Goal: Task Accomplishment & Management: Use online tool/utility

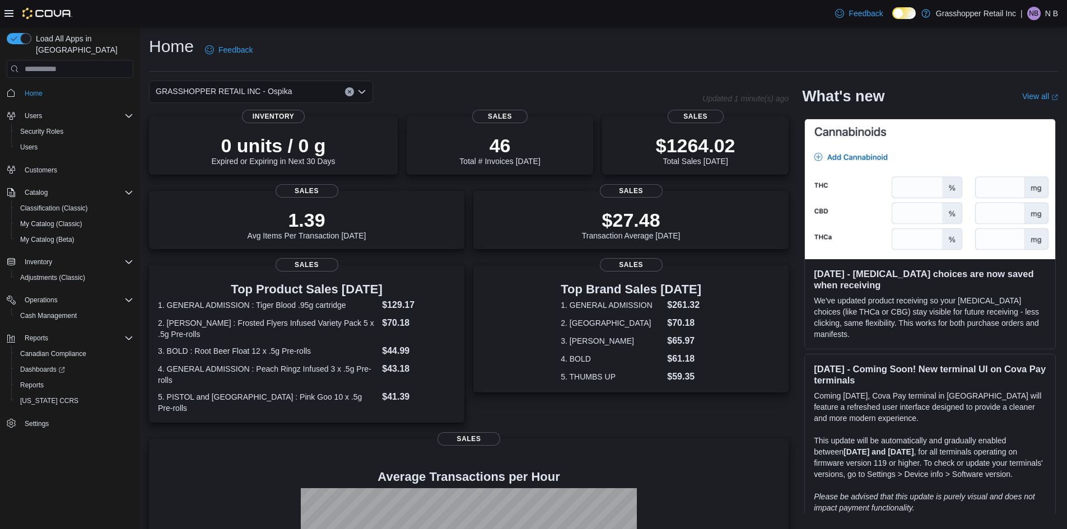
click at [365, 94] on icon "Open list of options" at bounding box center [361, 91] width 9 height 9
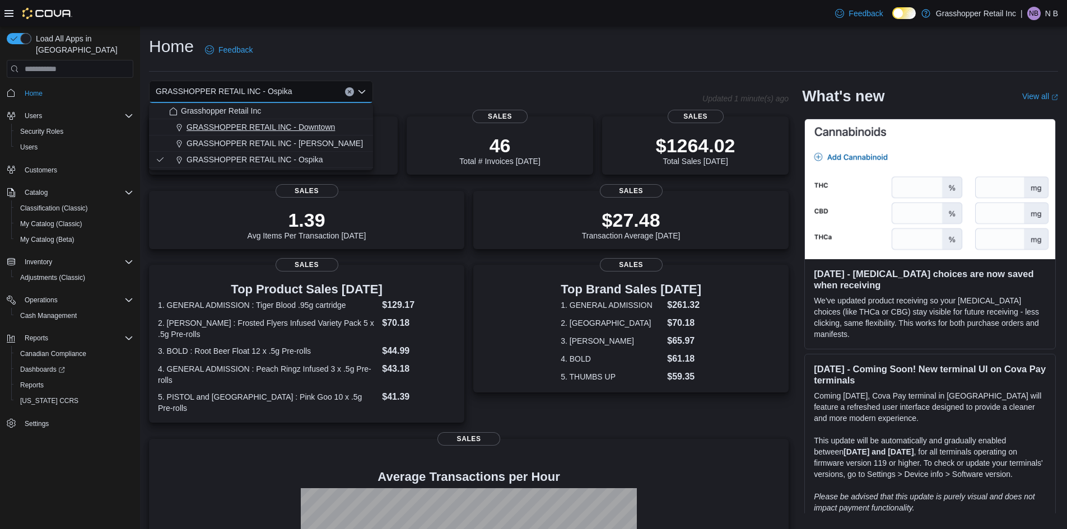
click at [307, 127] on span "GRASSHOPPER RETAIL INC - Downtown" at bounding box center [260, 127] width 148 height 11
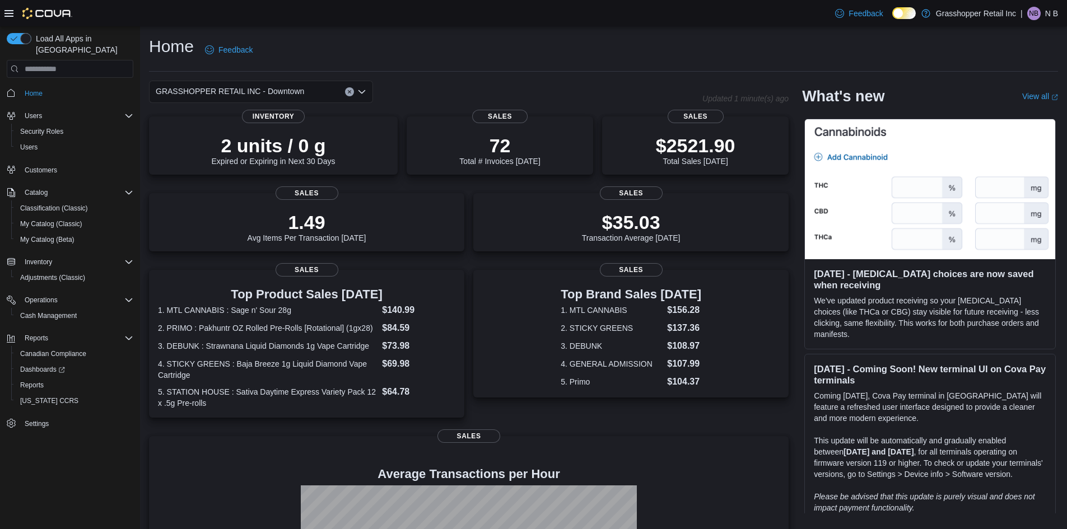
click at [361, 88] on icon "Open list of options" at bounding box center [361, 91] width 9 height 9
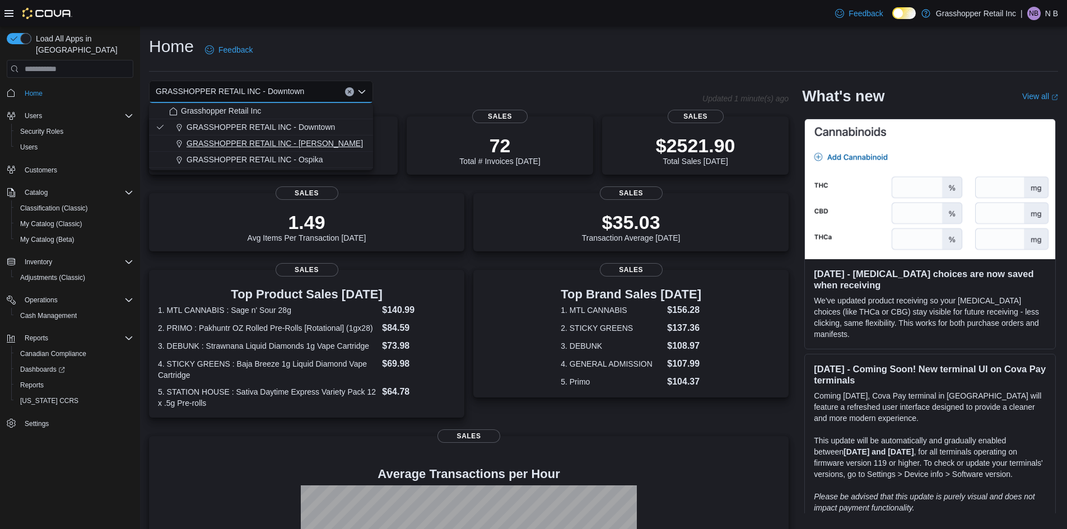
click at [309, 147] on span "GRASSHOPPER RETAIL INC - [PERSON_NAME]" at bounding box center [274, 143] width 176 height 11
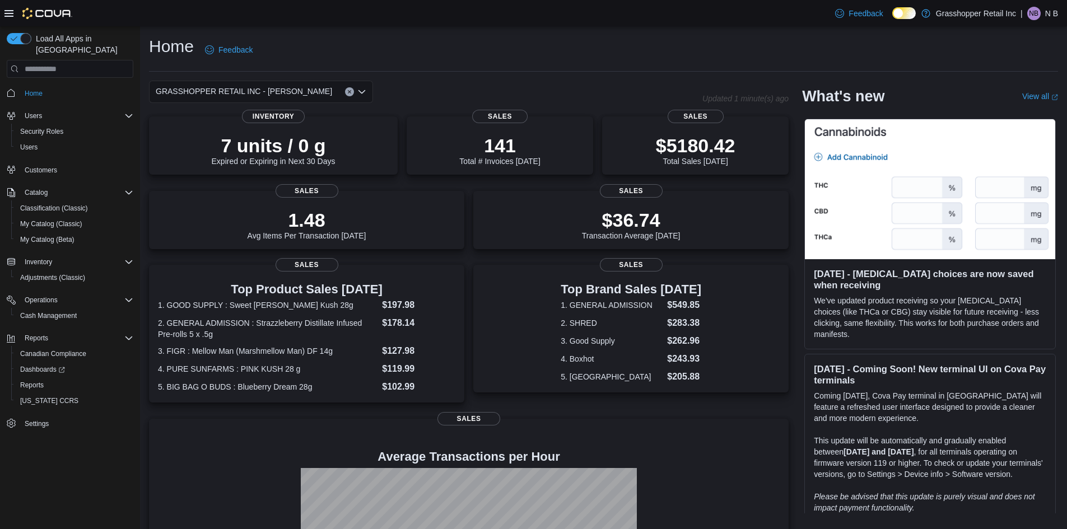
click at [362, 90] on icon "Open list of options" at bounding box center [361, 91] width 9 height 9
click at [71, 310] on span "Cash Management" at bounding box center [48, 315] width 57 height 13
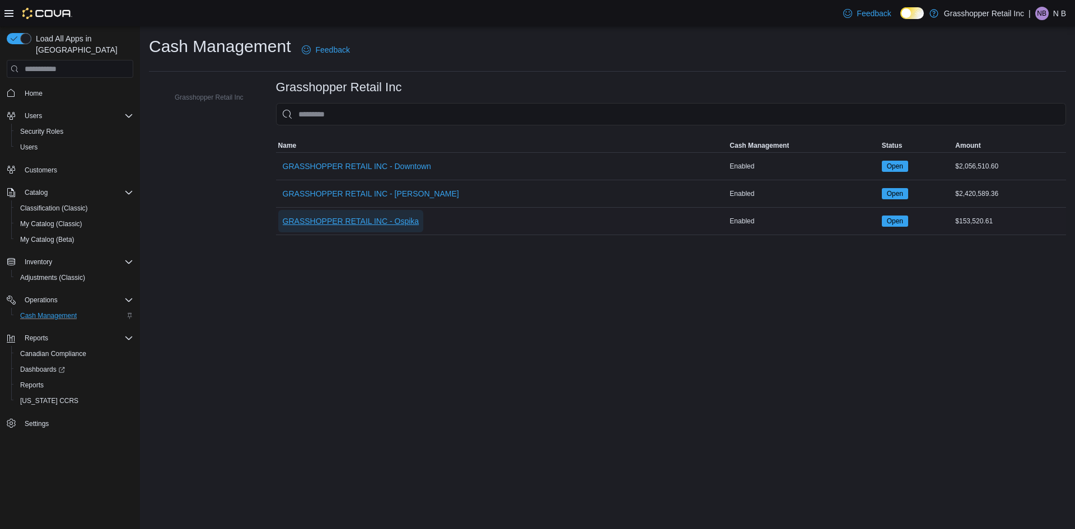
click at [370, 223] on span "GRASSHOPPER RETAIL INC - Ospika" at bounding box center [351, 221] width 137 height 11
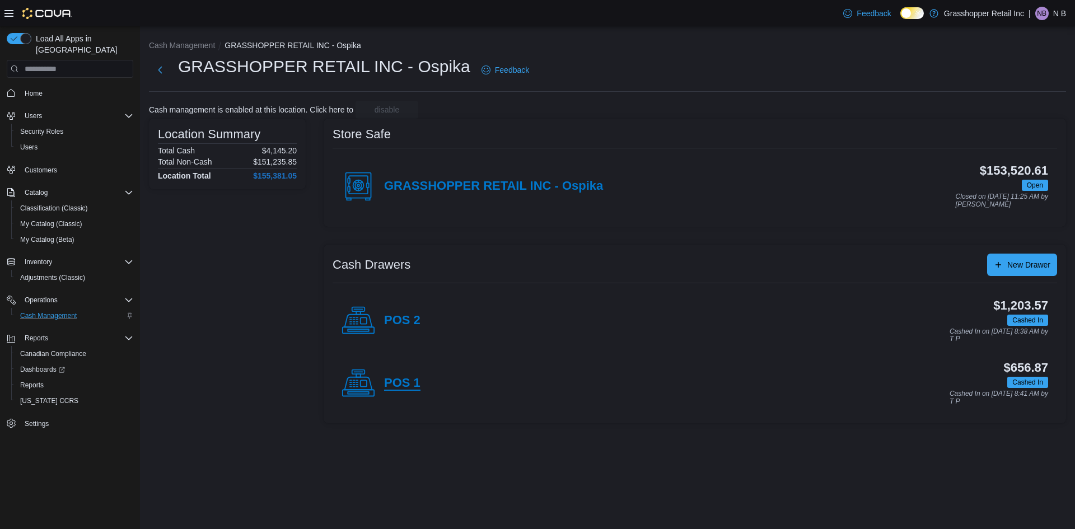
click at [406, 380] on h4 "POS 1" at bounding box center [402, 383] width 36 height 15
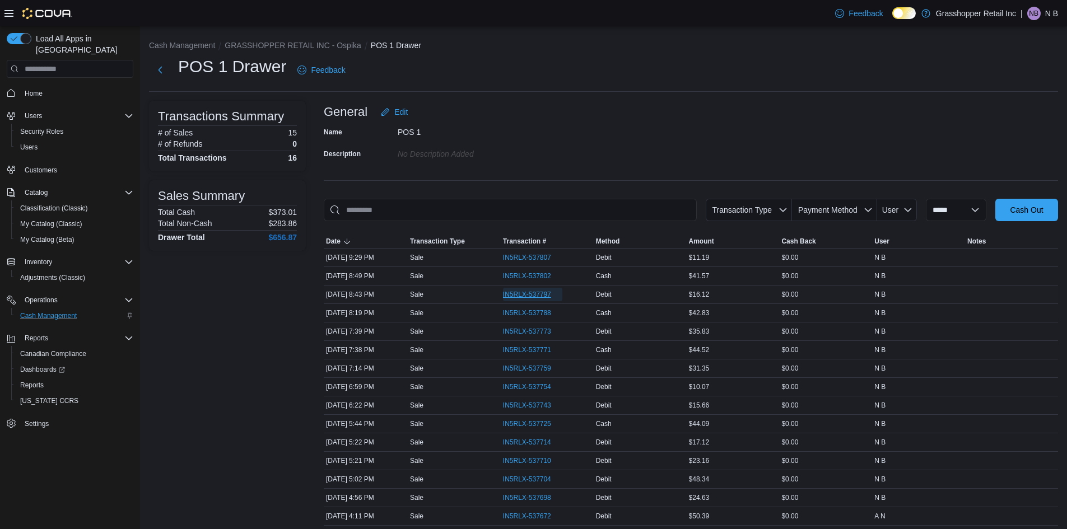
click at [539, 292] on span "IN5RLX-537797" at bounding box center [527, 294] width 48 height 9
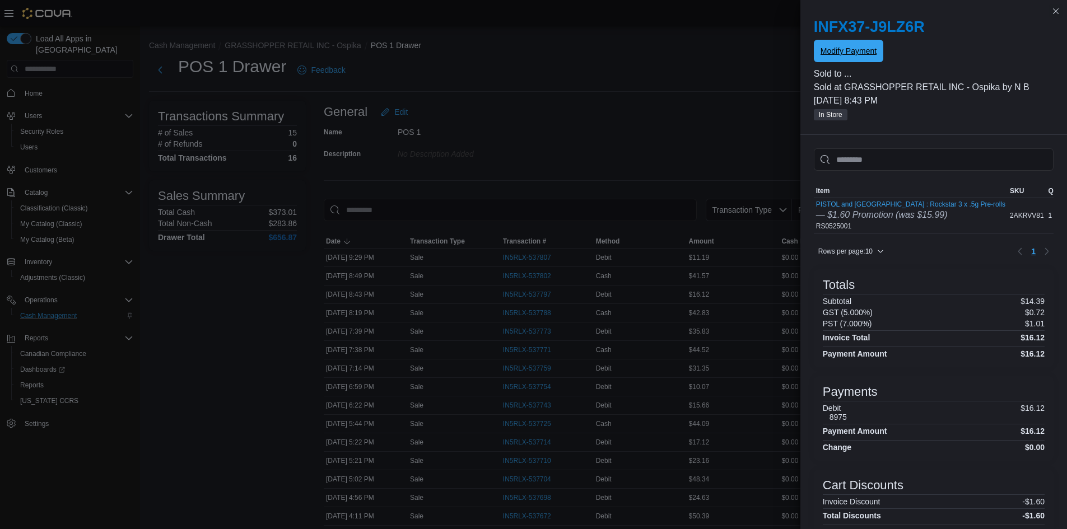
click at [851, 59] on span "Modify Payment" at bounding box center [848, 51] width 56 height 22
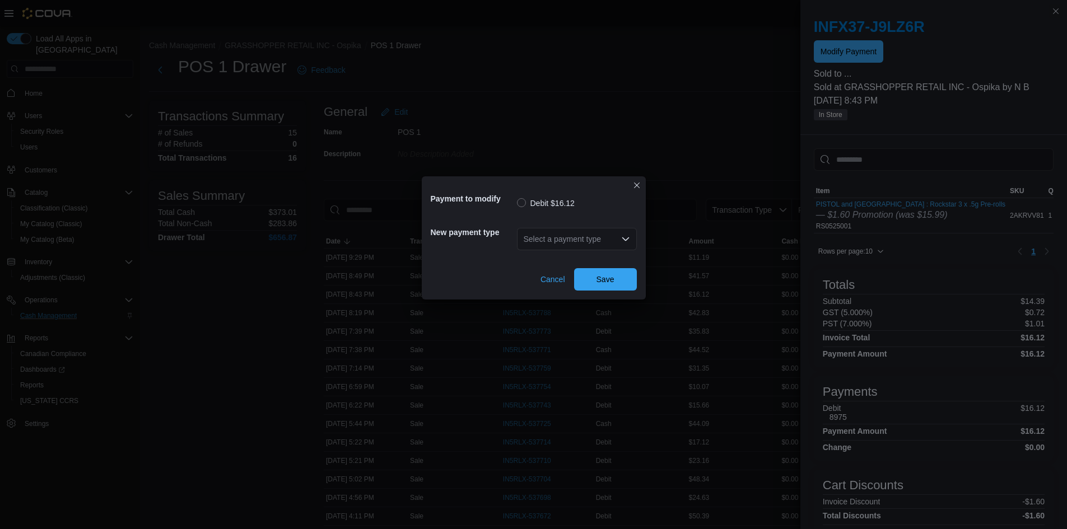
click at [545, 240] on div "Select a payment type" at bounding box center [577, 239] width 120 height 22
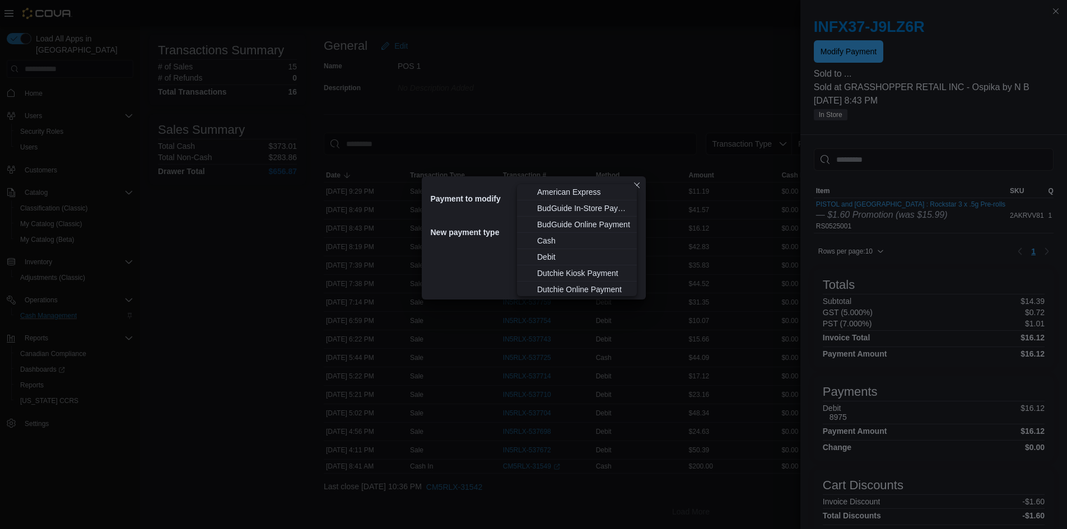
scroll to position [69, 0]
click at [563, 237] on div "Select a payment type" at bounding box center [577, 239] width 120 height 22
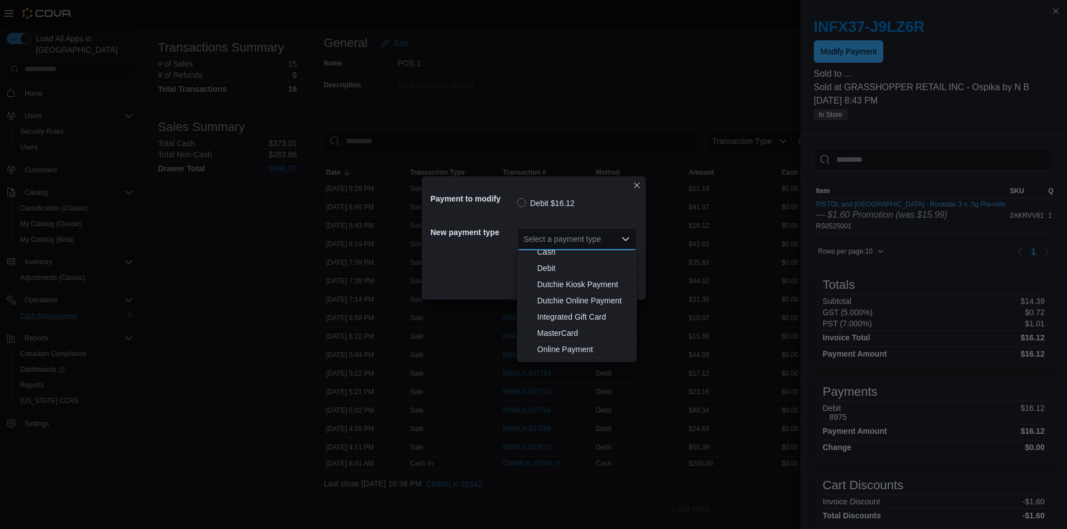
scroll to position [83, 0]
click at [572, 306] on span "MasterCard" at bounding box center [583, 305] width 93 height 11
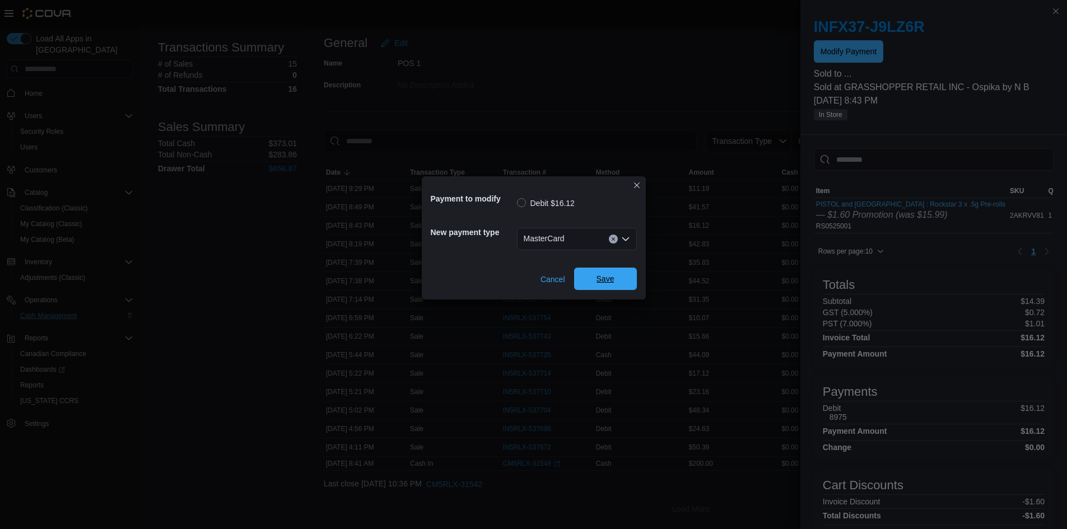
click at [604, 288] on span "Save" at bounding box center [605, 279] width 49 height 22
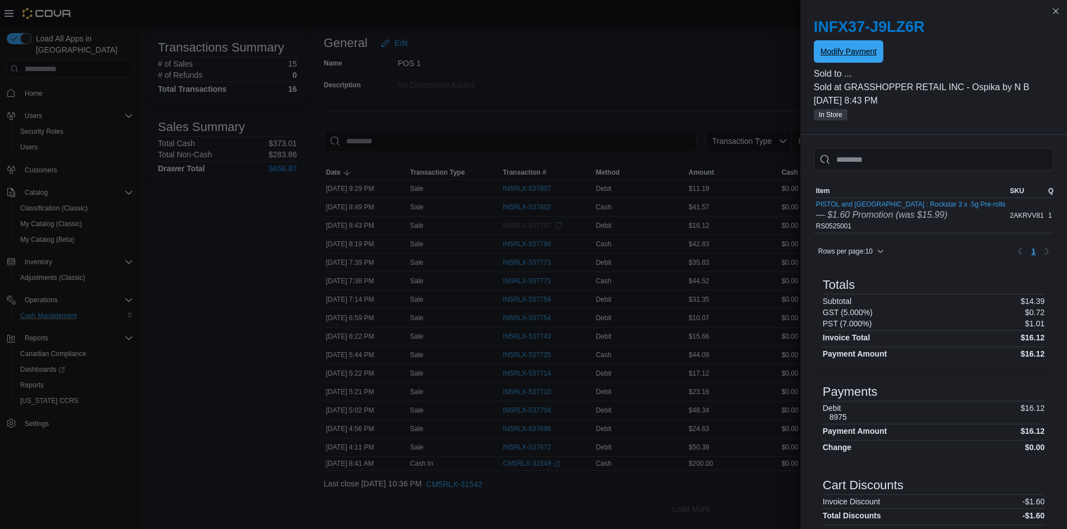
scroll to position [0, 0]
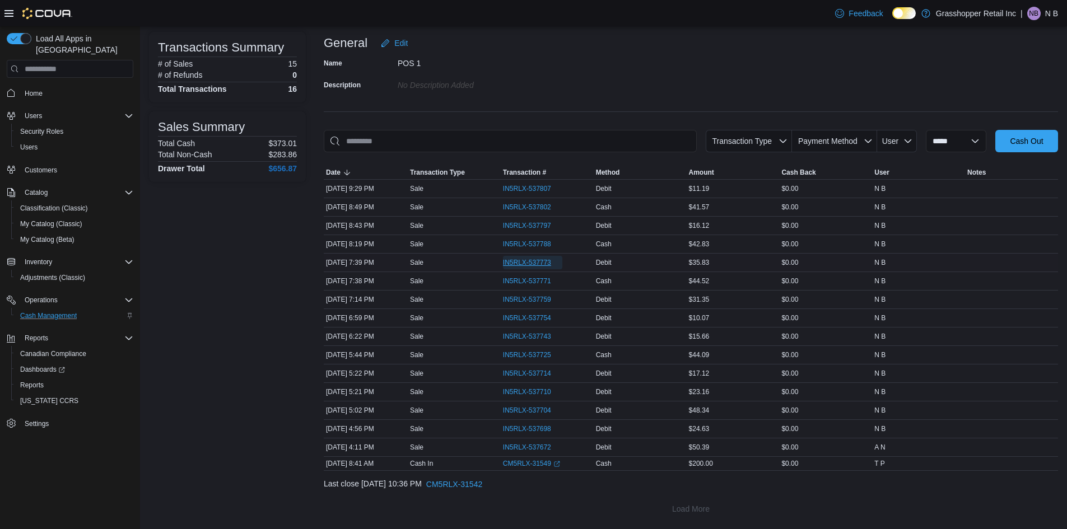
click at [535, 265] on span "IN5RLX-537773" at bounding box center [527, 262] width 48 height 9
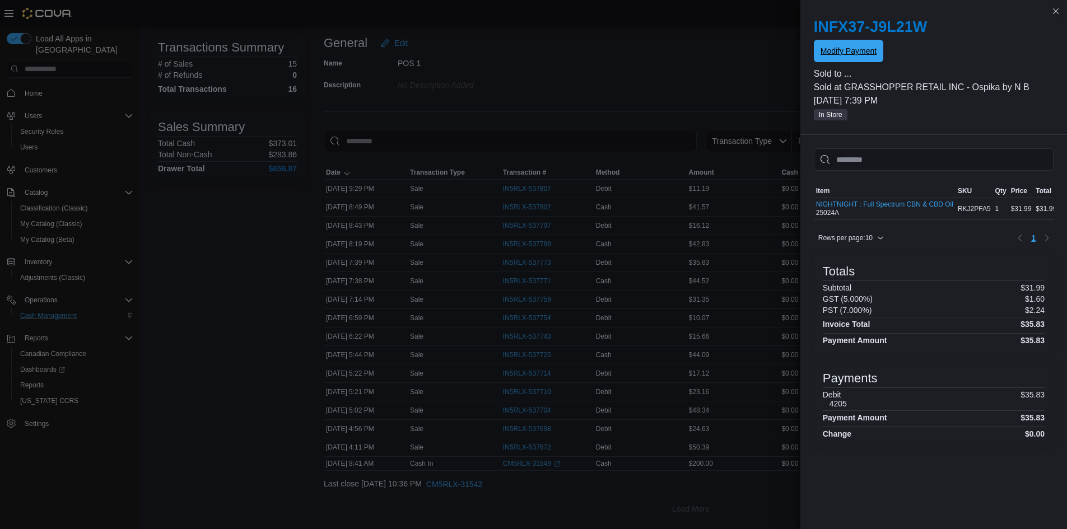
click at [860, 58] on span "Modify Payment" at bounding box center [848, 51] width 56 height 22
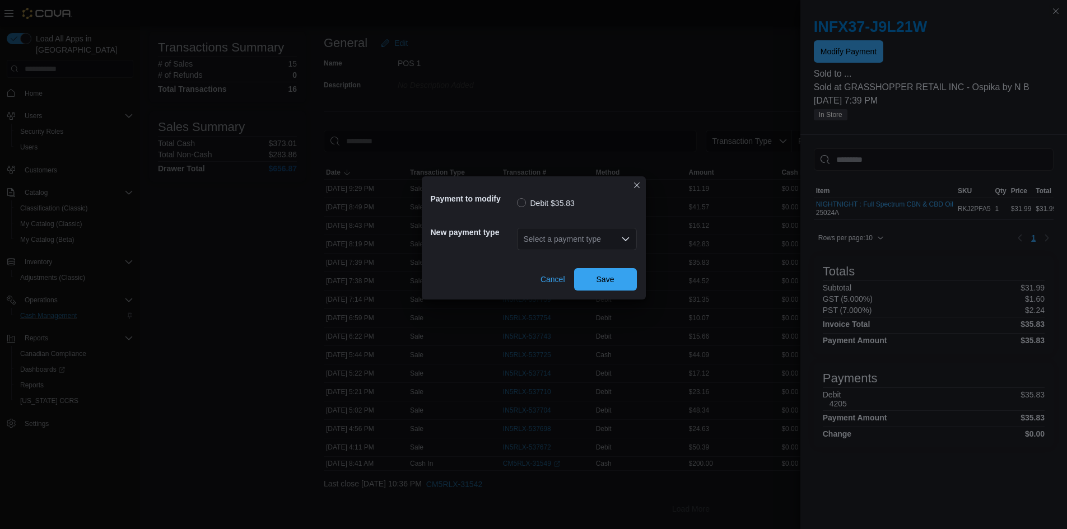
click at [583, 242] on div "Select a payment type" at bounding box center [577, 239] width 120 height 22
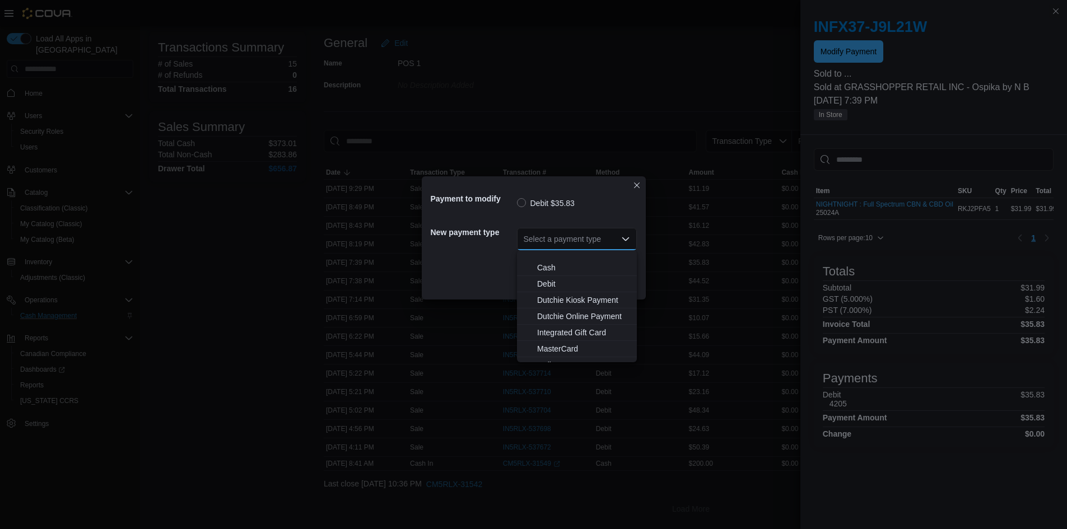
scroll to position [83, 0]
click at [563, 302] on span "MasterCard" at bounding box center [583, 305] width 93 height 11
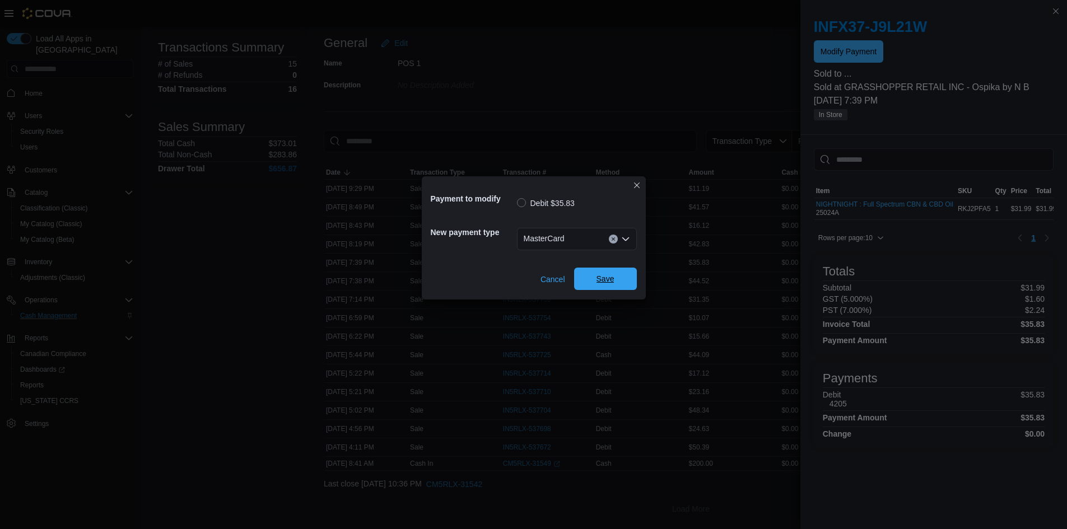
click at [610, 280] on span "Save" at bounding box center [605, 278] width 18 height 11
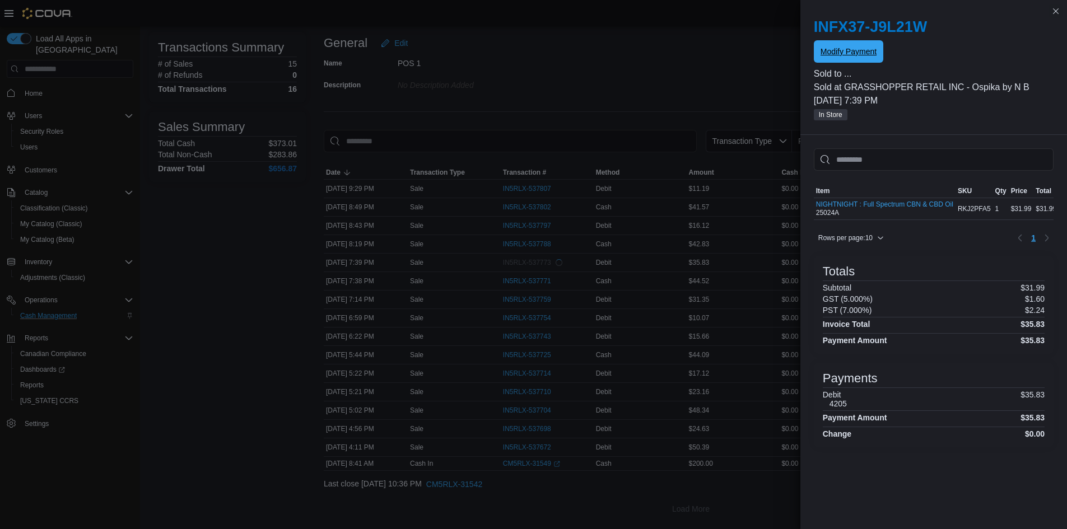
scroll to position [0, 0]
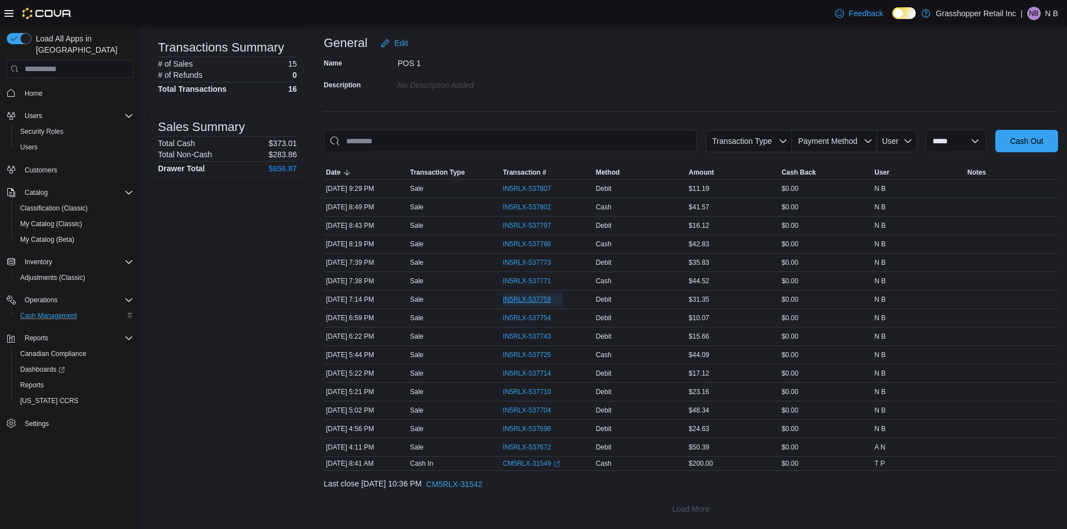
click at [541, 295] on span "IN5RLX-537759" at bounding box center [532, 299] width 59 height 13
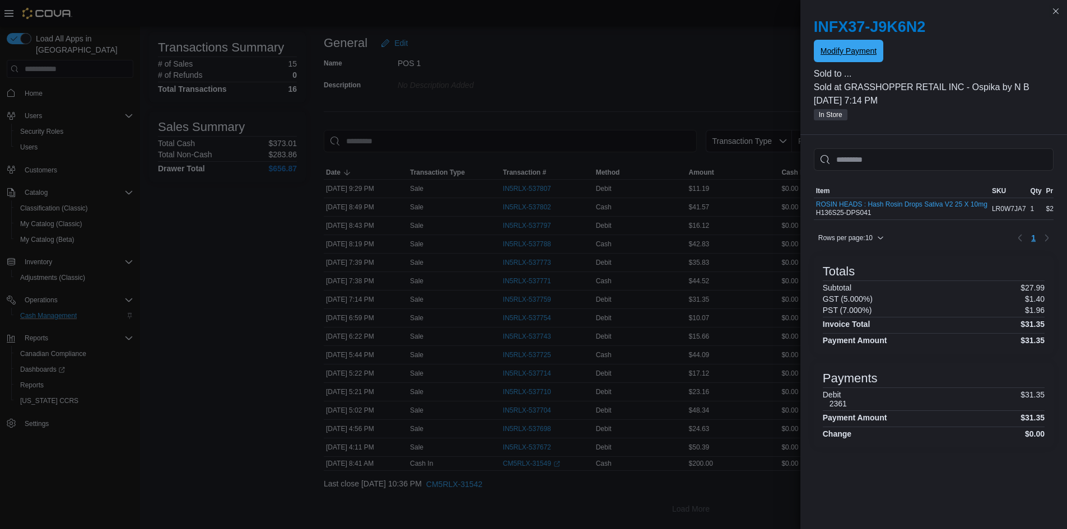
click at [856, 58] on span "Modify Payment" at bounding box center [848, 51] width 56 height 22
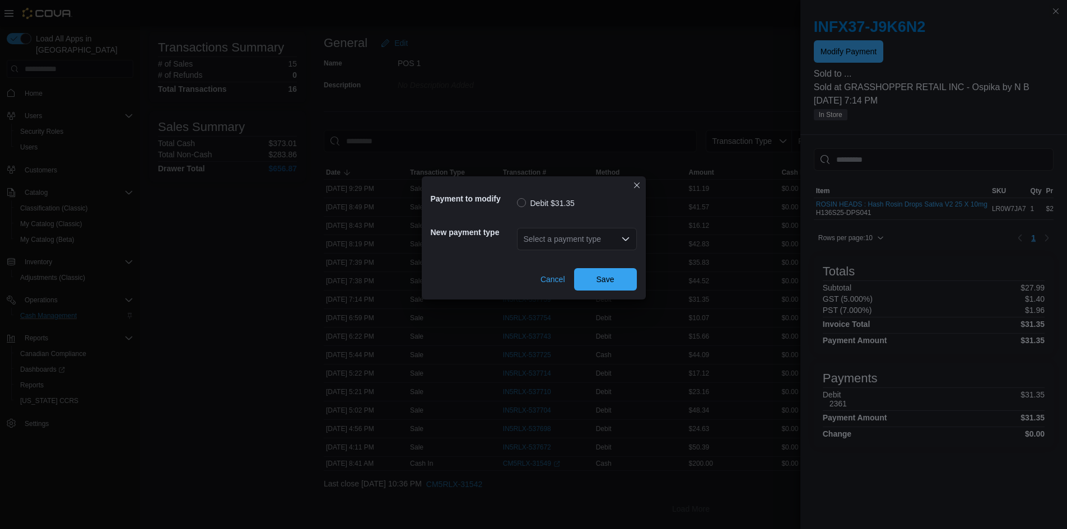
click at [584, 242] on div "Select a payment type" at bounding box center [577, 239] width 120 height 22
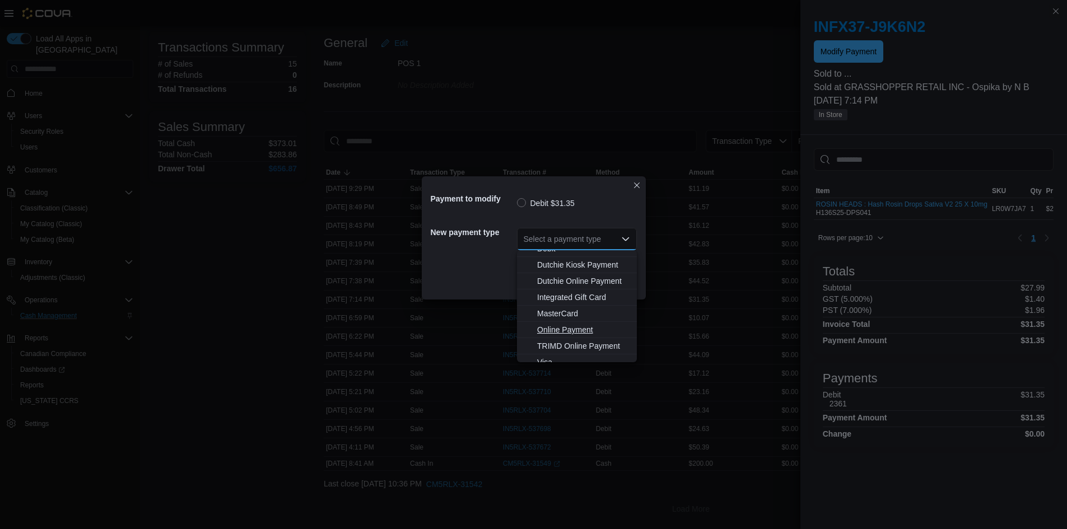
scroll to position [83, 0]
click at [567, 309] on span "MasterCard" at bounding box center [583, 305] width 93 height 11
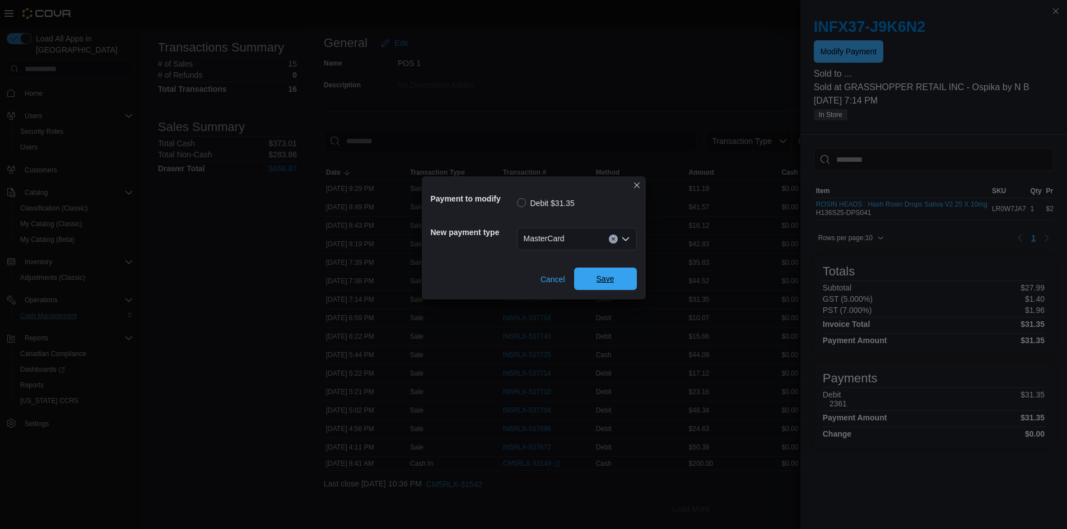
click at [619, 273] on span "Save" at bounding box center [605, 279] width 49 height 22
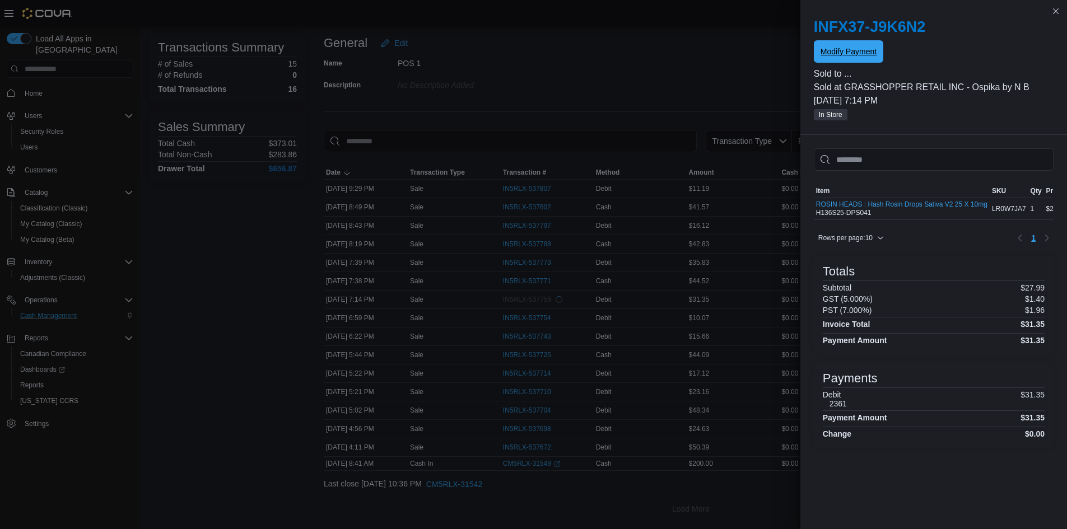
scroll to position [0, 0]
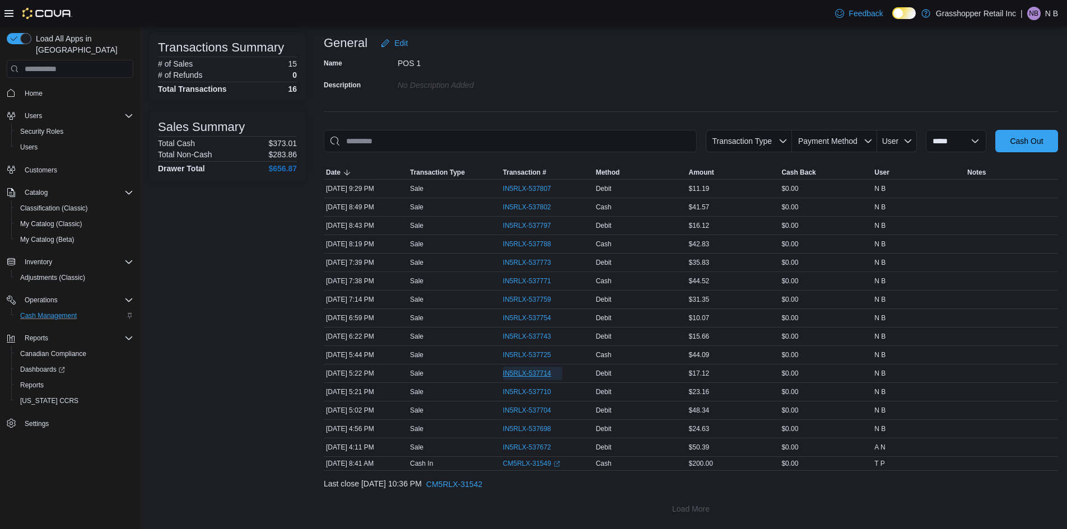
click at [541, 369] on span "IN5RLX-537714" at bounding box center [527, 373] width 48 height 9
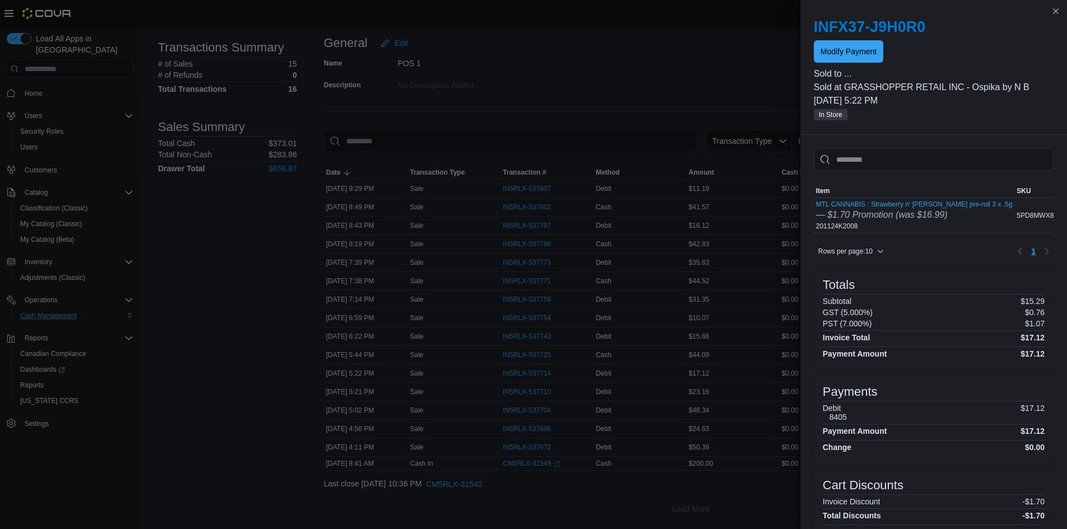
click at [849, 38] on div "INFX37-J9H0R0 Modify Payment" at bounding box center [934, 40] width 240 height 45
click at [838, 54] on span "Modify Payment" at bounding box center [848, 50] width 56 height 11
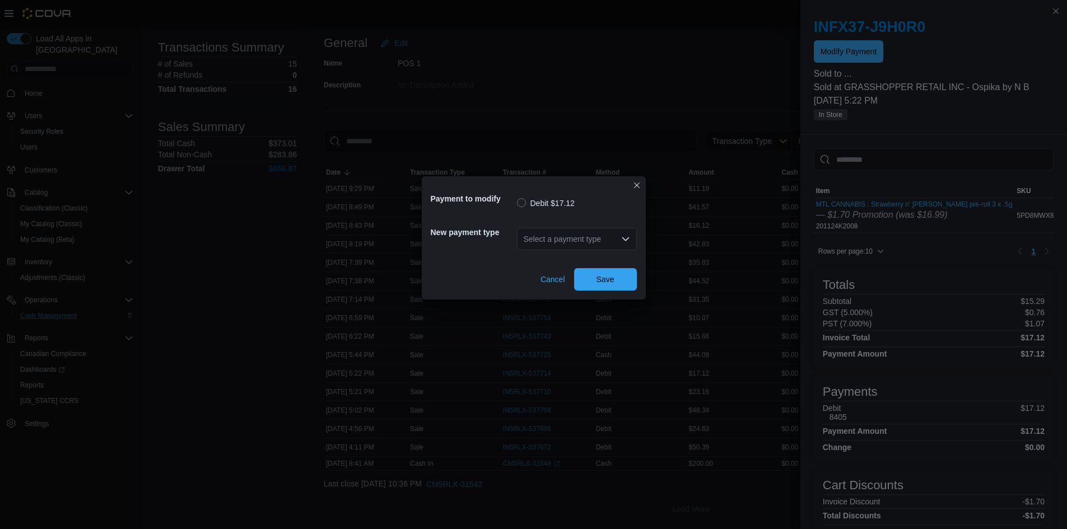
click at [613, 245] on div "Select a payment type" at bounding box center [577, 239] width 120 height 22
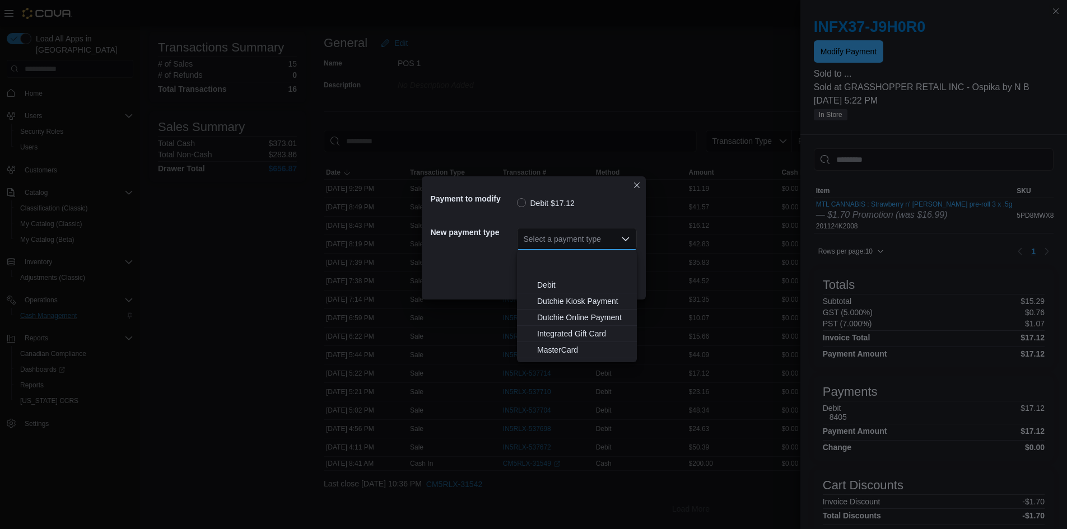
scroll to position [83, 0]
click at [567, 357] on span "Visa" at bounding box center [583, 353] width 93 height 11
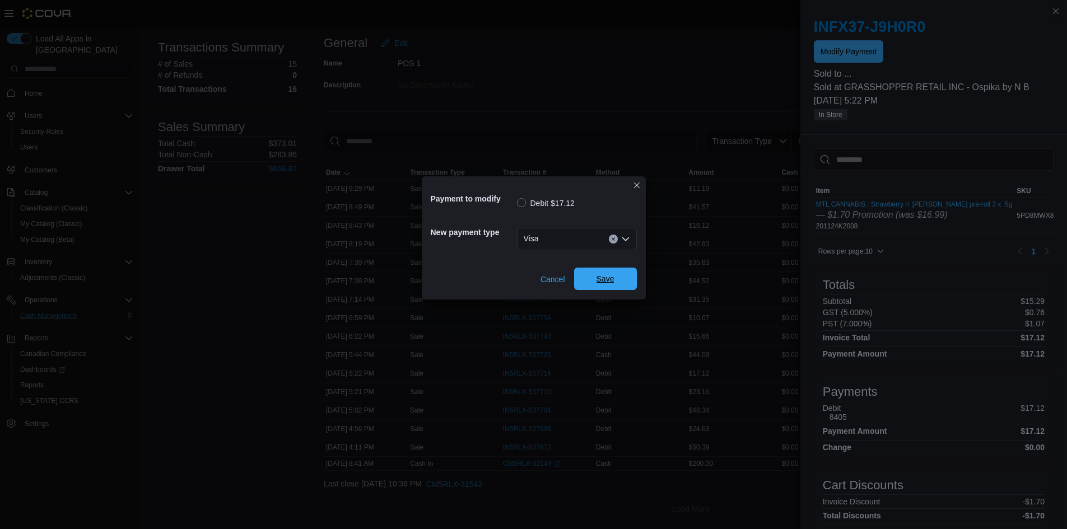
click at [611, 279] on span "Save" at bounding box center [605, 278] width 18 height 11
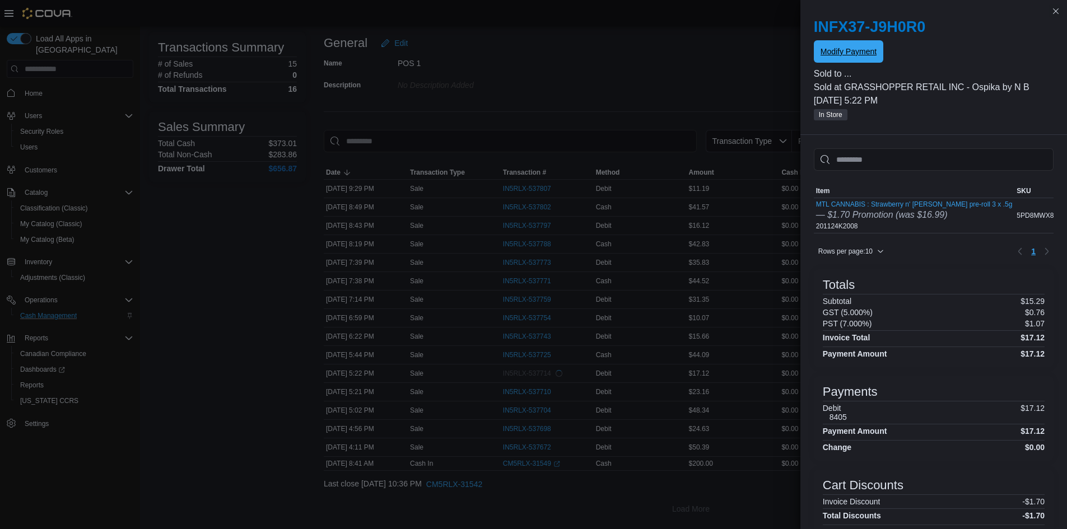
scroll to position [0, 0]
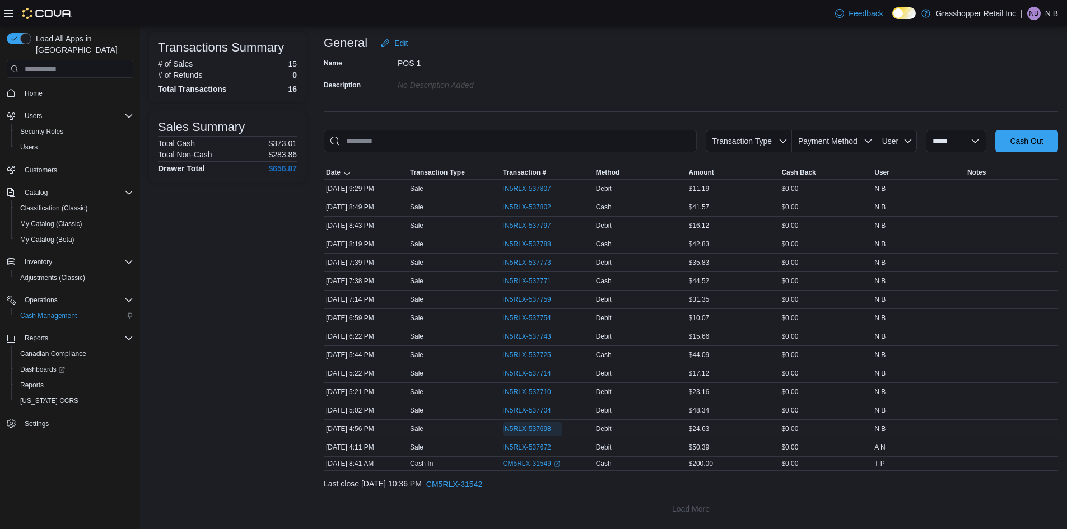
click at [527, 432] on span "IN5RLX-537698" at bounding box center [527, 428] width 48 height 9
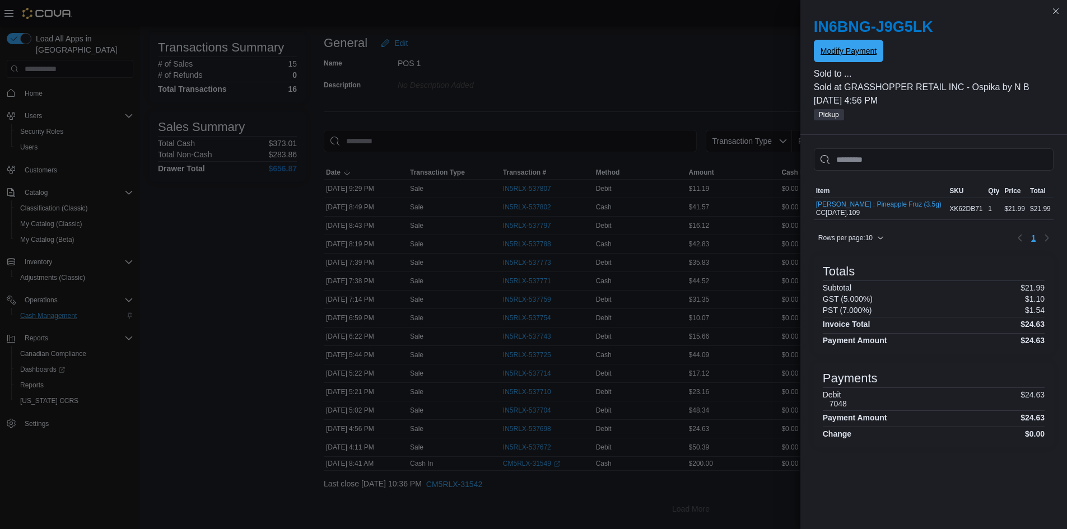
click at [867, 52] on span "Modify Payment" at bounding box center [848, 50] width 56 height 11
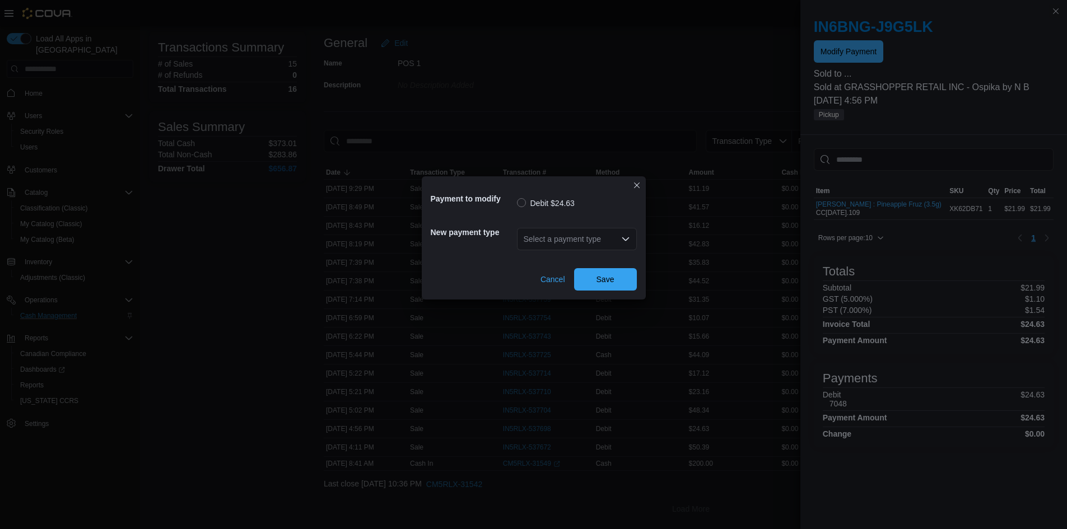
click at [550, 234] on div "Select a payment type" at bounding box center [577, 239] width 120 height 22
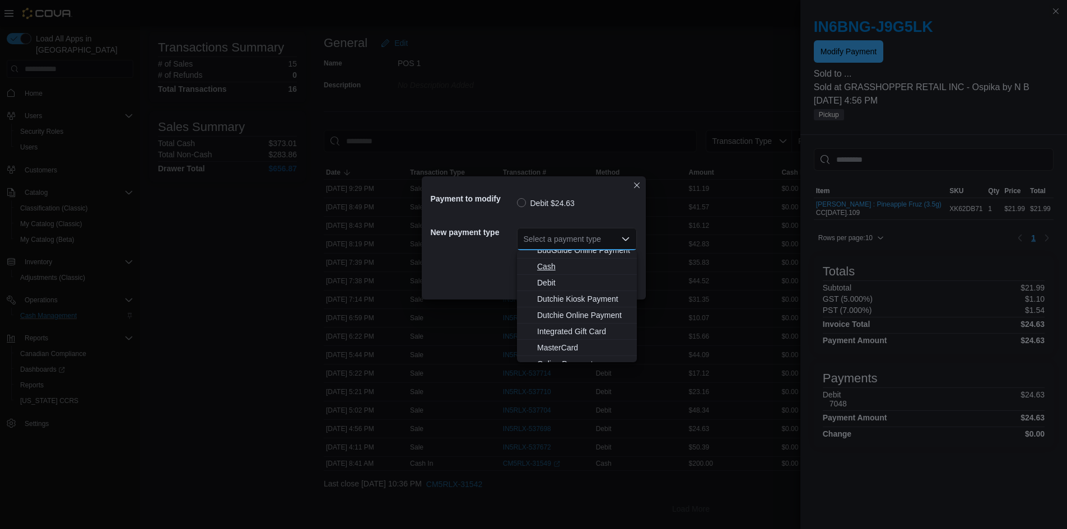
scroll to position [83, 0]
click at [564, 355] on span "Visa" at bounding box center [583, 353] width 93 height 11
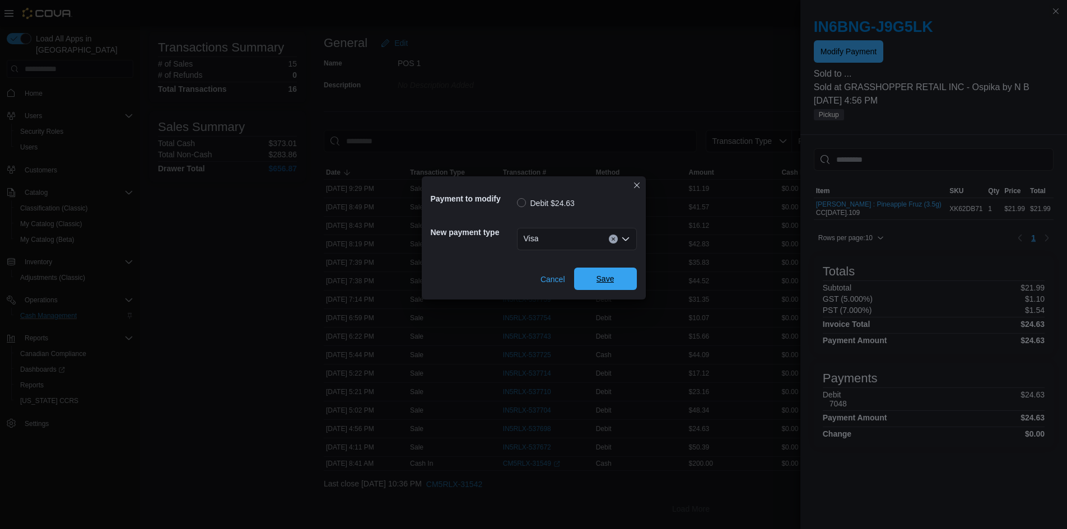
click at [609, 281] on span "Save" at bounding box center [605, 278] width 18 height 11
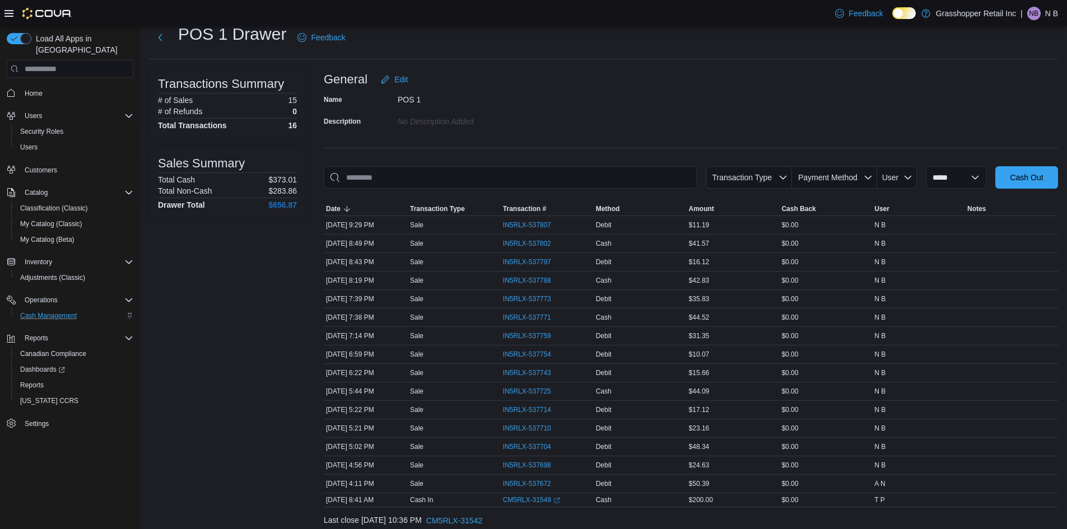
scroll to position [0, 0]
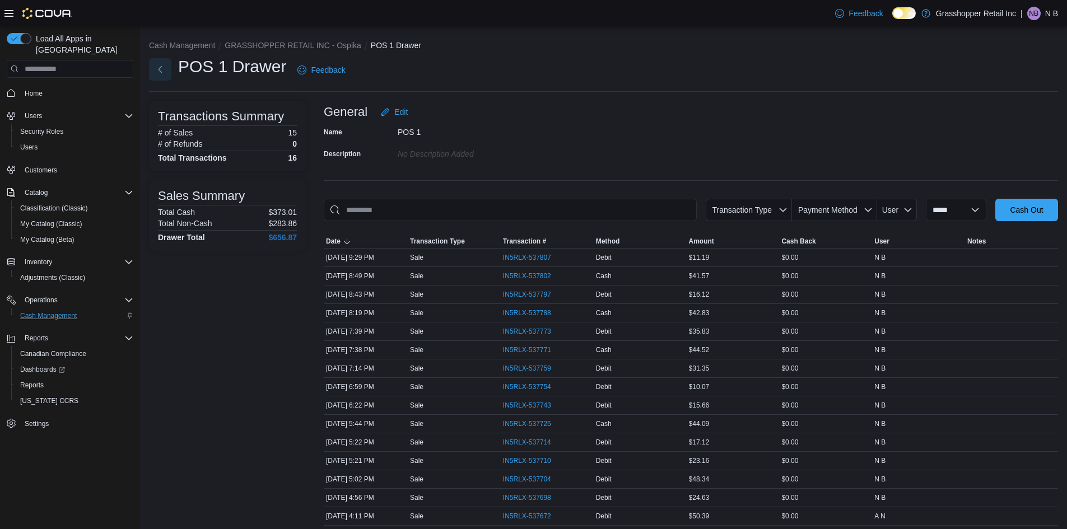
click at [167, 72] on button "Next" at bounding box center [160, 69] width 22 height 22
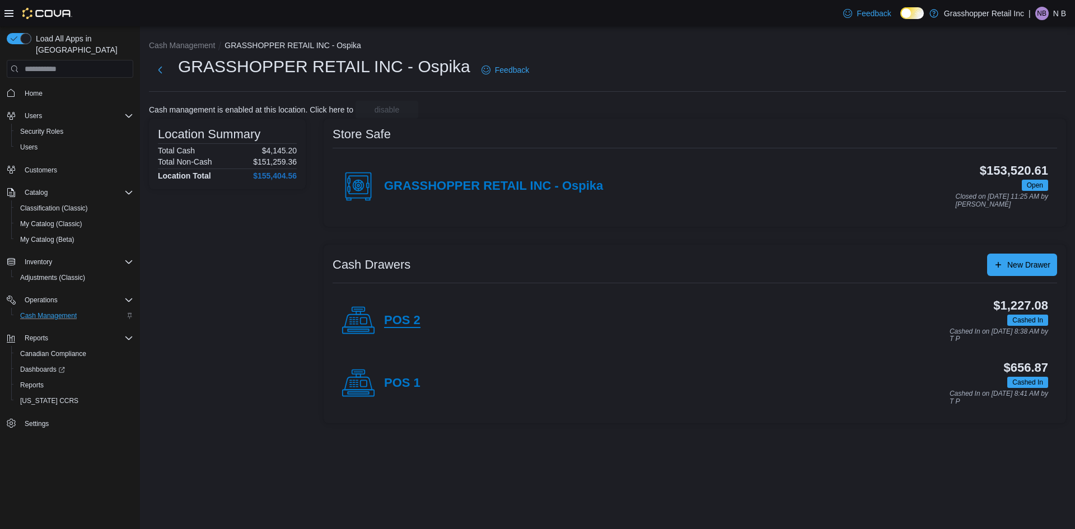
click at [414, 326] on h4 "POS 2" at bounding box center [402, 321] width 36 height 15
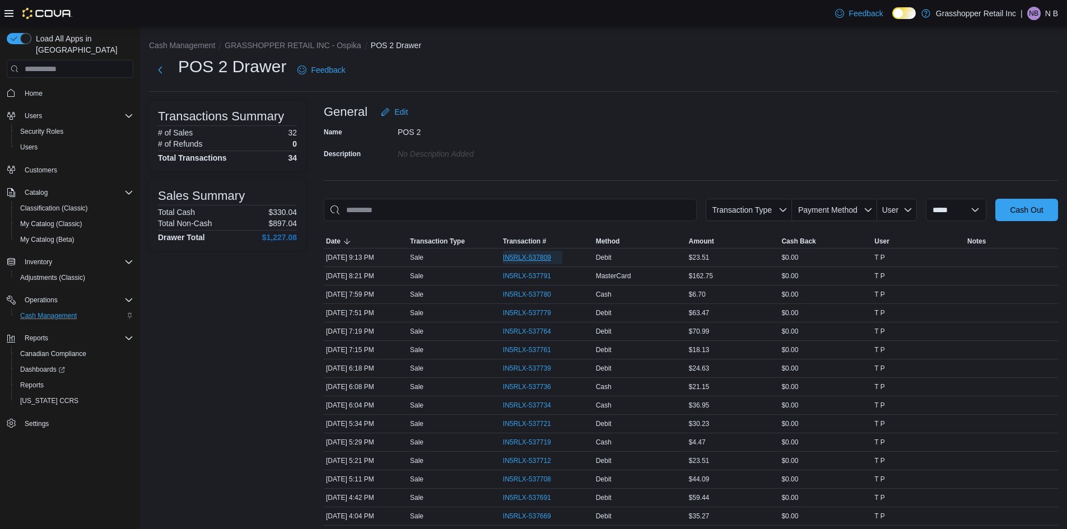
click at [542, 256] on span "IN5RLX-537809" at bounding box center [527, 257] width 48 height 9
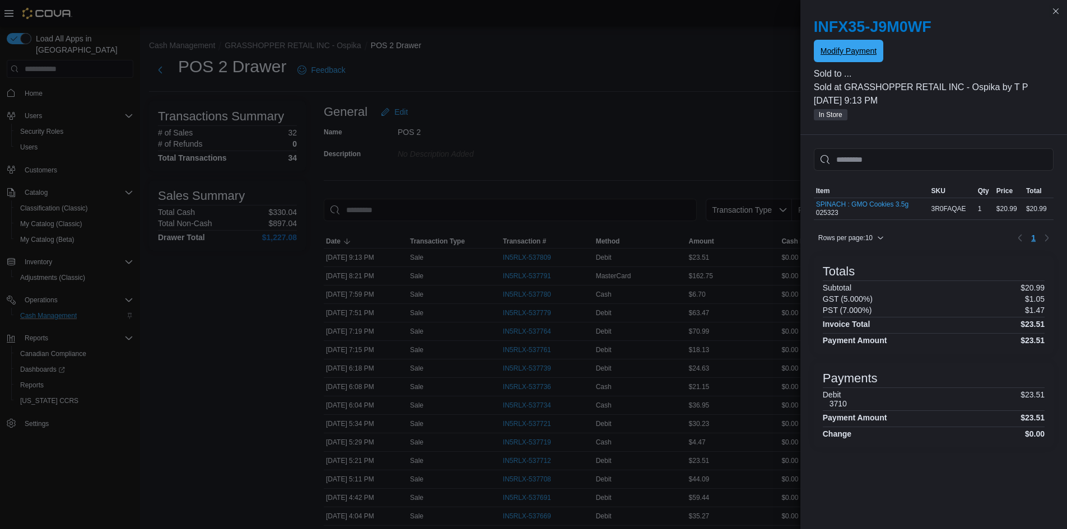
click at [822, 53] on span "Modify Payment" at bounding box center [848, 50] width 56 height 11
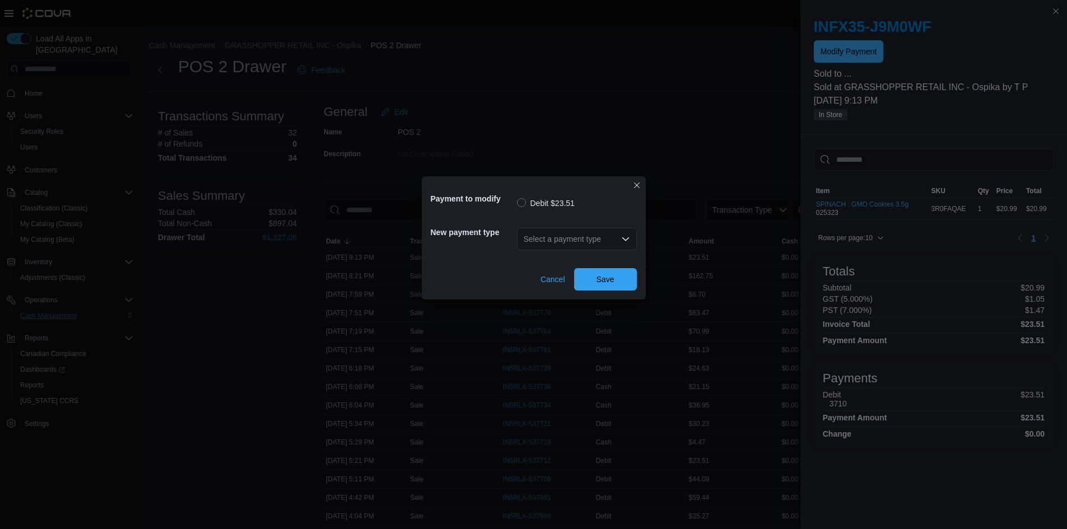
click at [566, 244] on div "Select a payment type" at bounding box center [577, 239] width 120 height 22
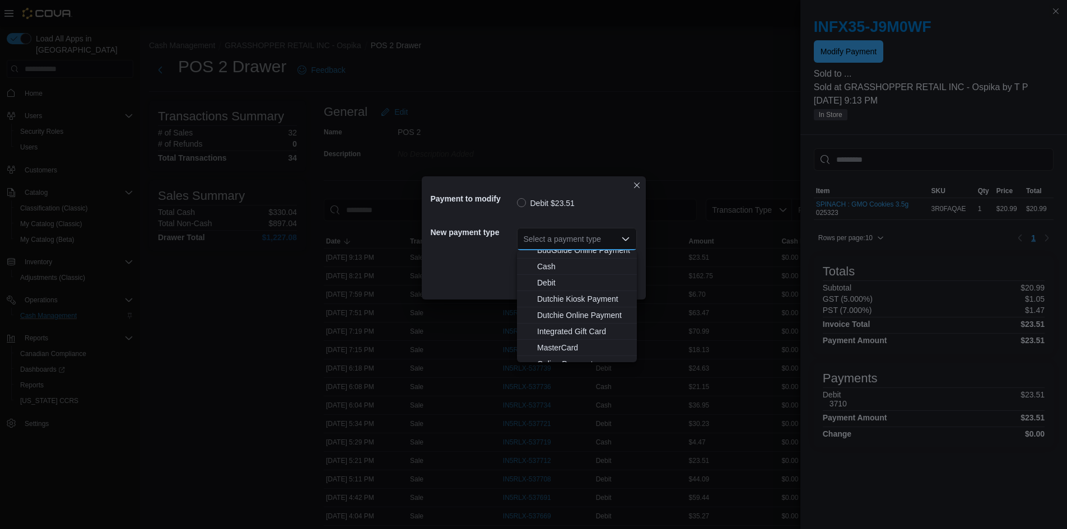
scroll to position [83, 0]
click at [571, 349] on span "Visa" at bounding box center [583, 353] width 93 height 11
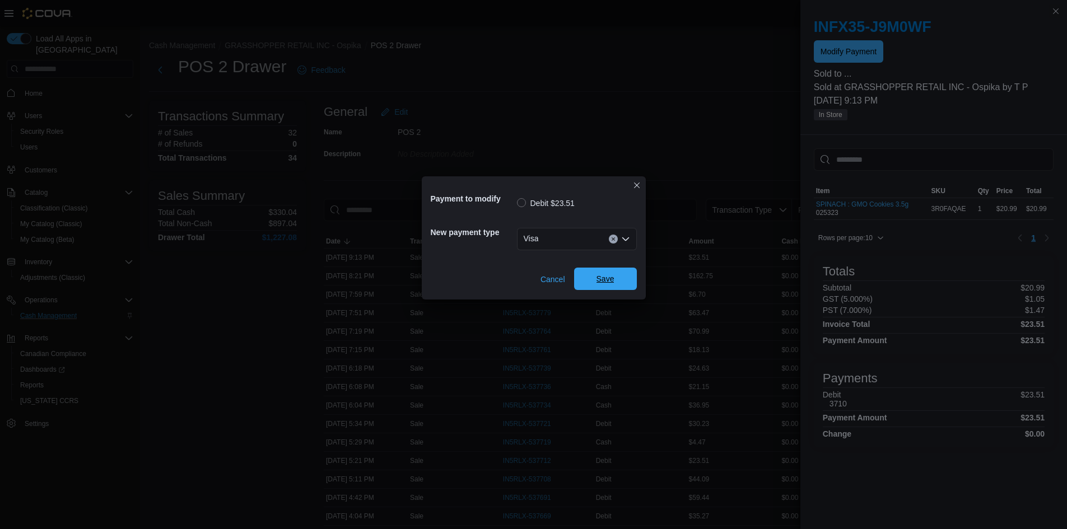
click at [603, 284] on span "Save" at bounding box center [605, 278] width 18 height 11
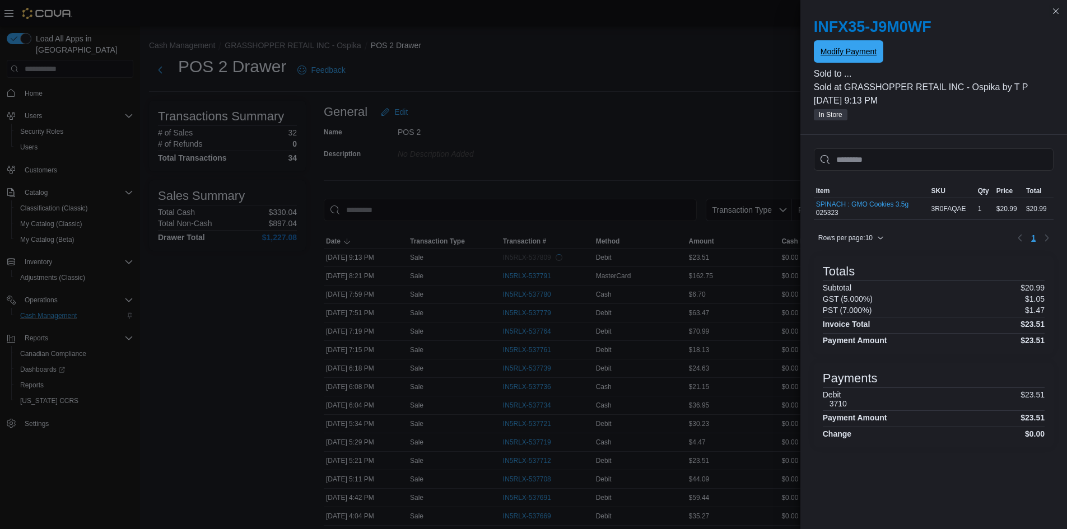
scroll to position [0, 0]
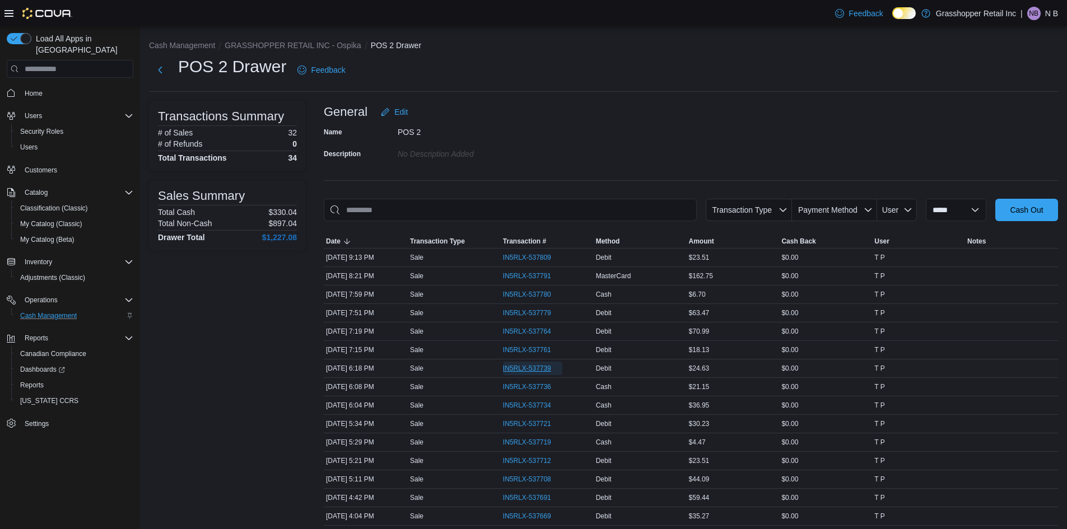
click at [541, 370] on span "IN5RLX-537739" at bounding box center [527, 368] width 48 height 9
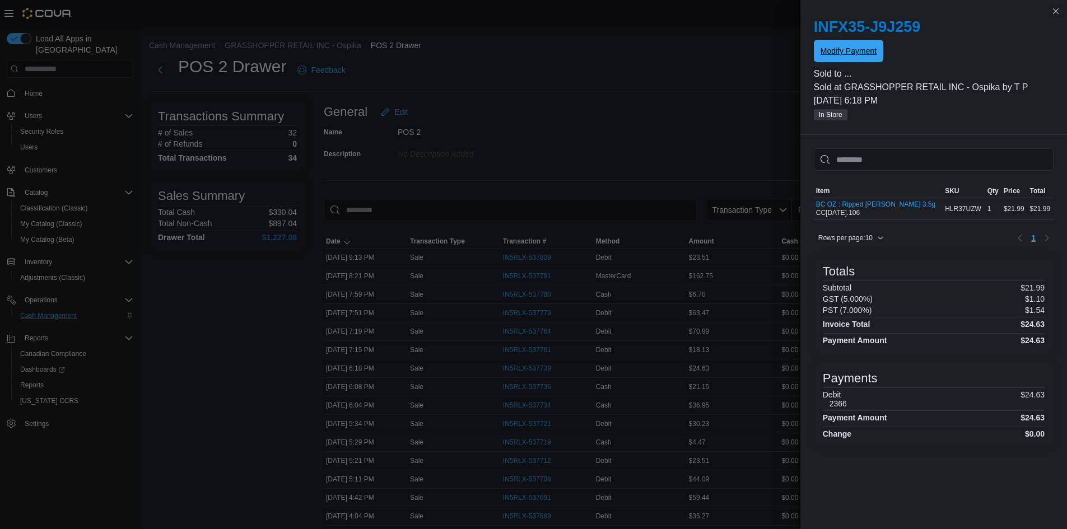
click at [840, 50] on span "Modify Payment" at bounding box center [848, 50] width 56 height 11
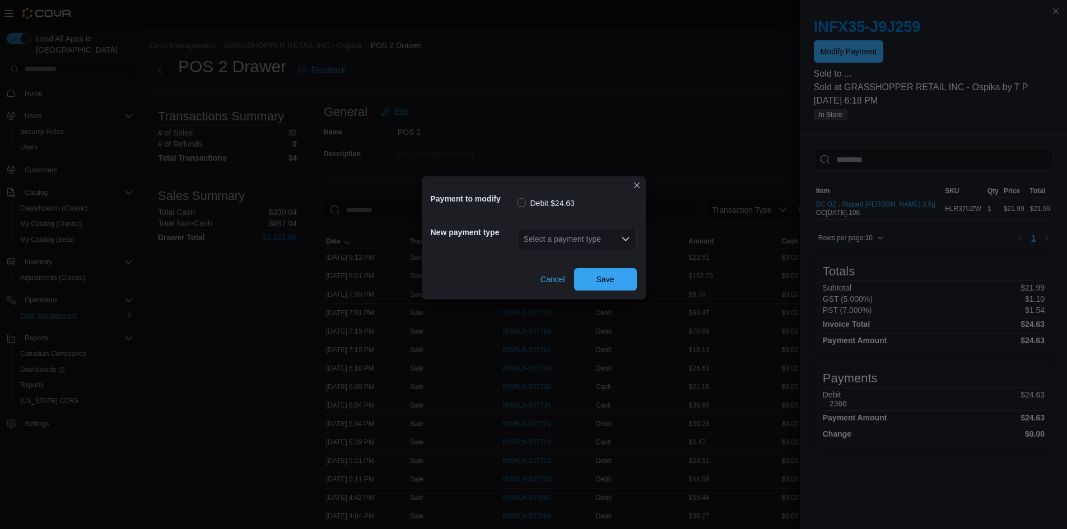
click at [538, 241] on div "Select a payment type" at bounding box center [577, 239] width 120 height 22
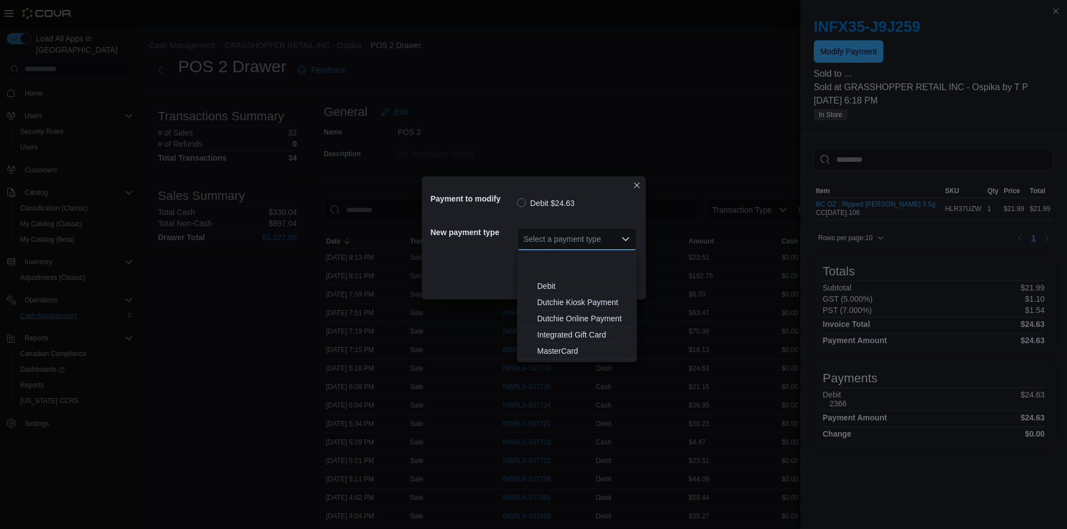
scroll to position [83, 0]
click at [553, 349] on span "Visa" at bounding box center [583, 353] width 93 height 11
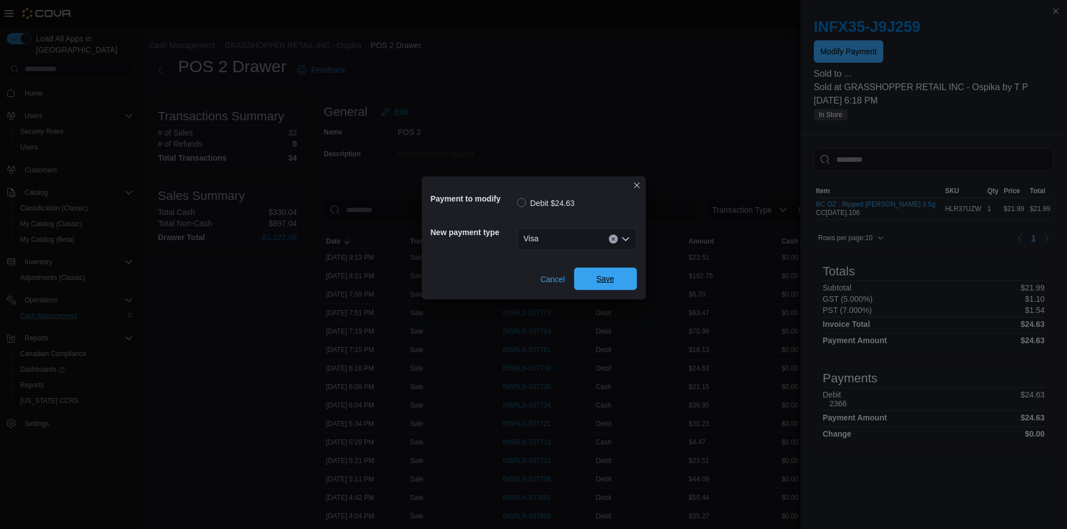
click at [594, 280] on span "Save" at bounding box center [605, 279] width 49 height 22
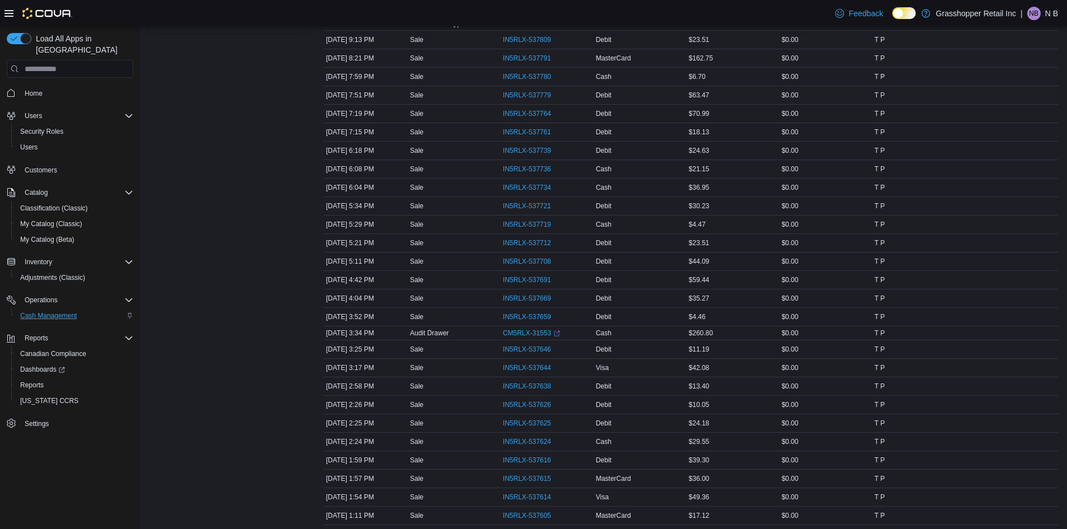
scroll to position [224, 0]
